Goal: Information Seeking & Learning: Learn about a topic

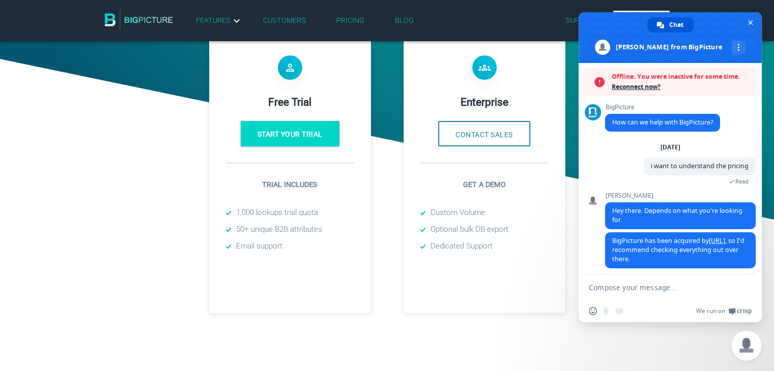
scroll to position [51, 0]
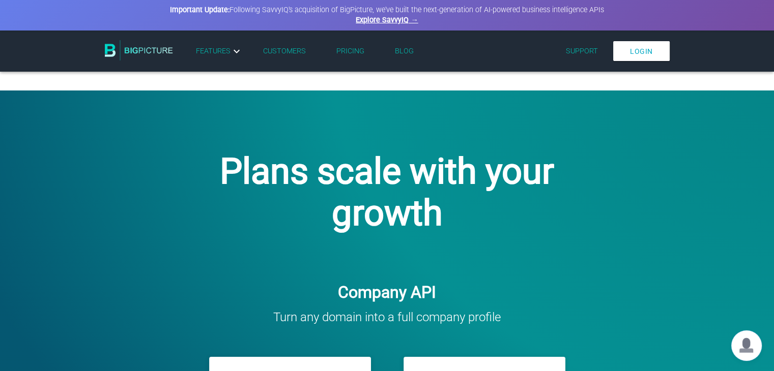
scroll to position [51, 0]
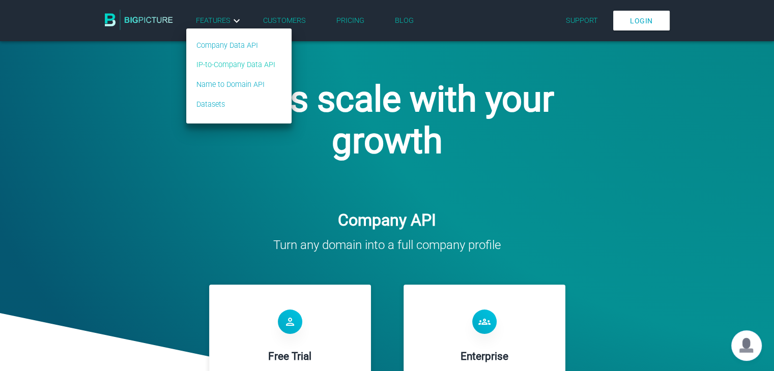
click at [218, 65] on link "IP-to-Company Data API" at bounding box center [235, 65] width 79 height 11
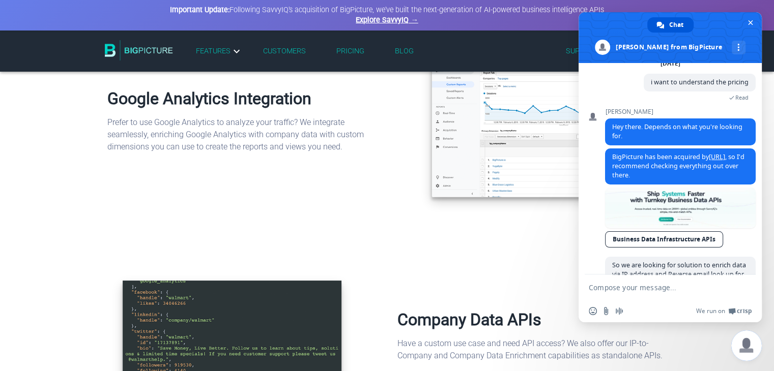
scroll to position [12, 0]
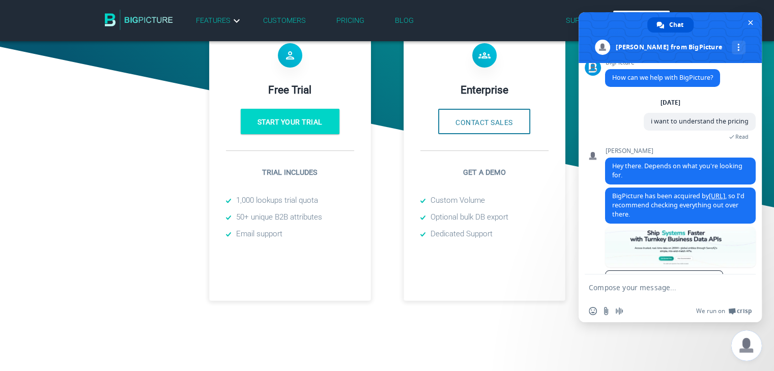
scroll to position [356, 0]
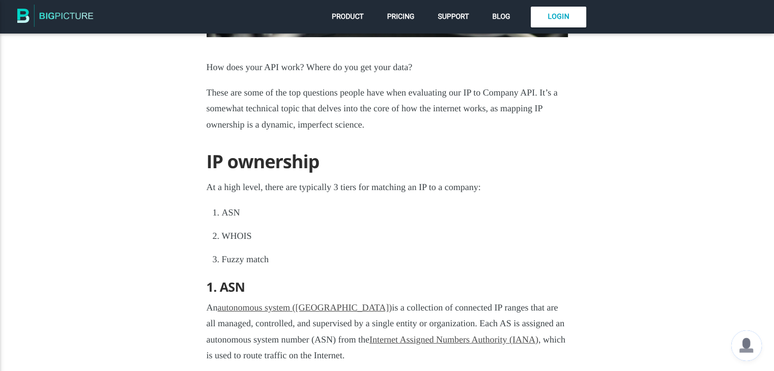
scroll to position [458, 0]
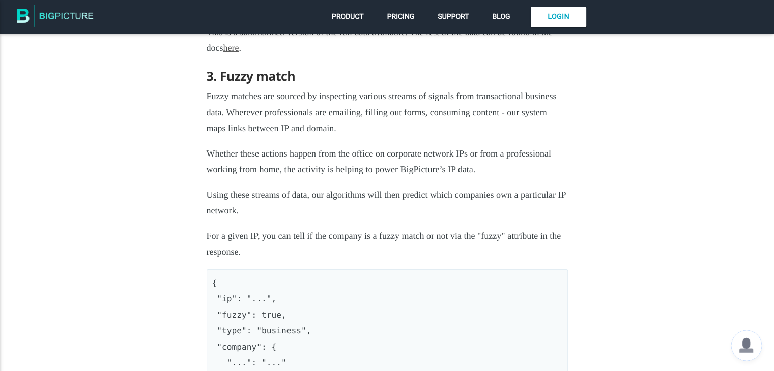
scroll to position [3407, 0]
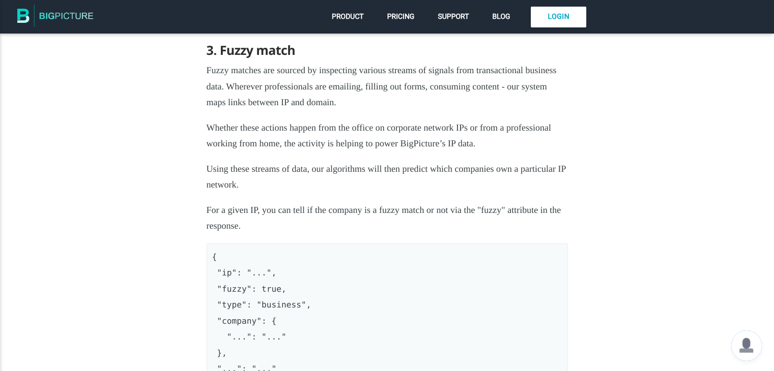
click at [743, 347] on span "Open chat" at bounding box center [746, 346] width 31 height 31
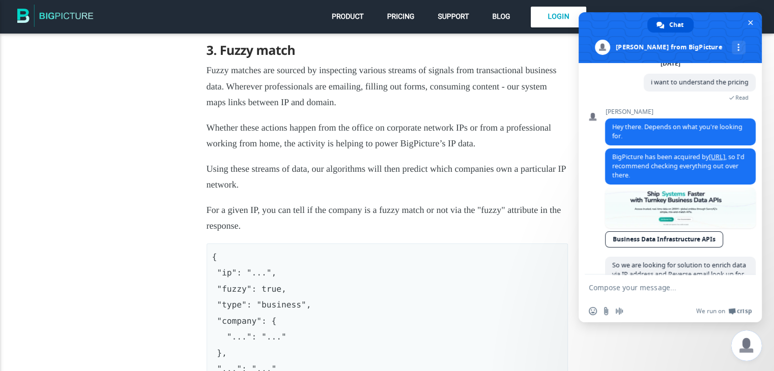
scroll to position [113, 0]
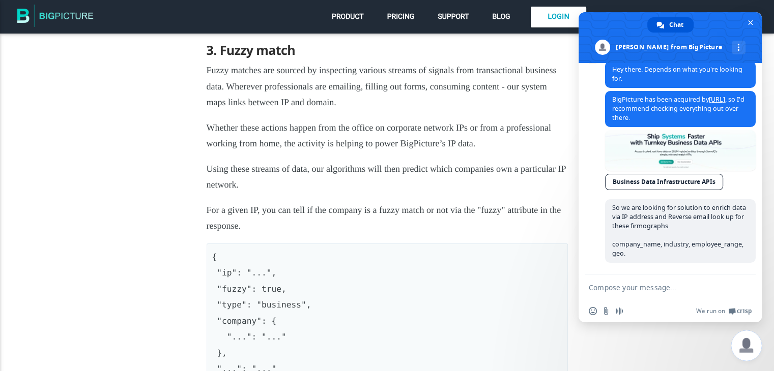
click at [602, 287] on textarea "Compose your message..." at bounding box center [658, 287] width 140 height 9
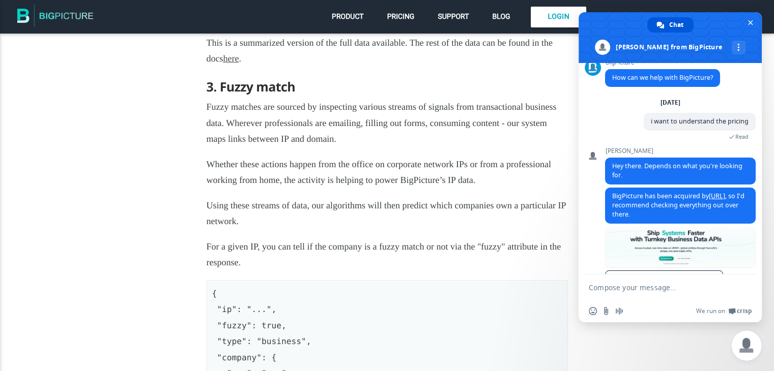
scroll to position [3357, 0]
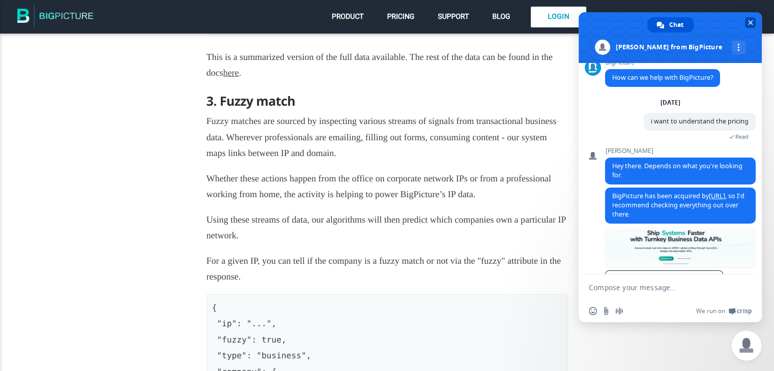
click at [751, 21] on span "Close chat" at bounding box center [750, 22] width 5 height 5
